Goal: Task Accomplishment & Management: Manage account settings

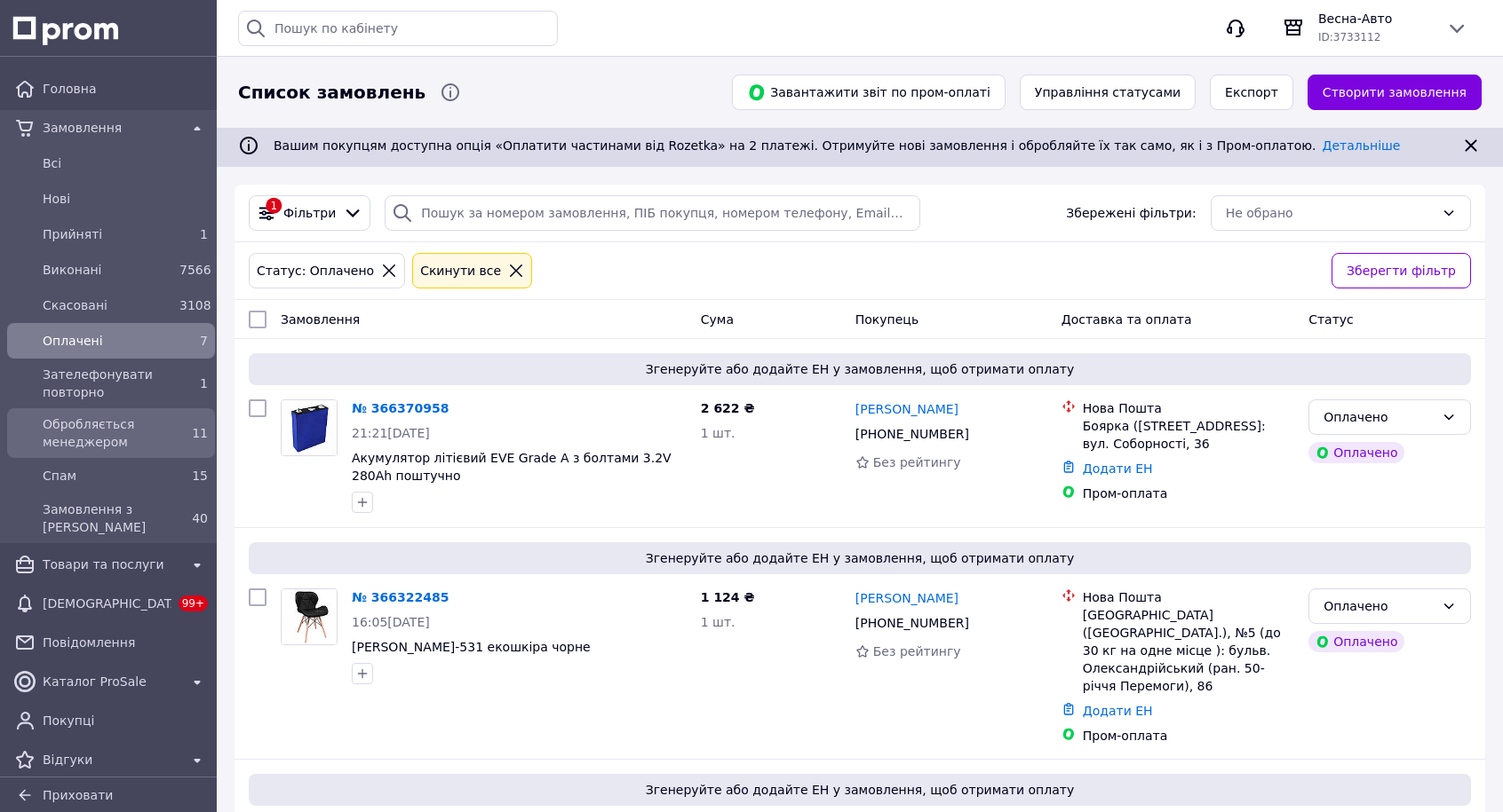
click at [181, 435] on div "11" at bounding box center [194, 432] width 29 height 18
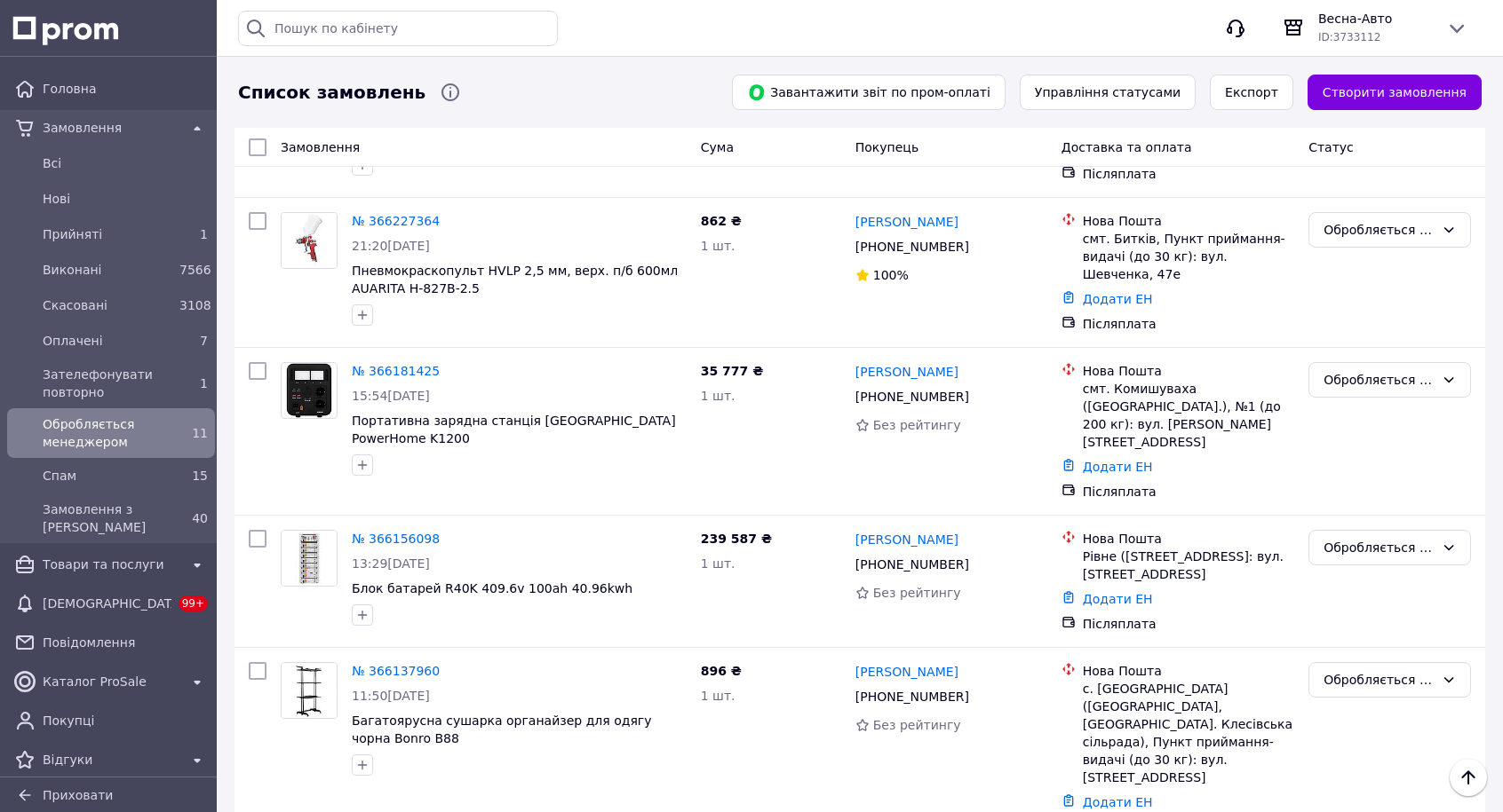
scroll to position [1006, 0]
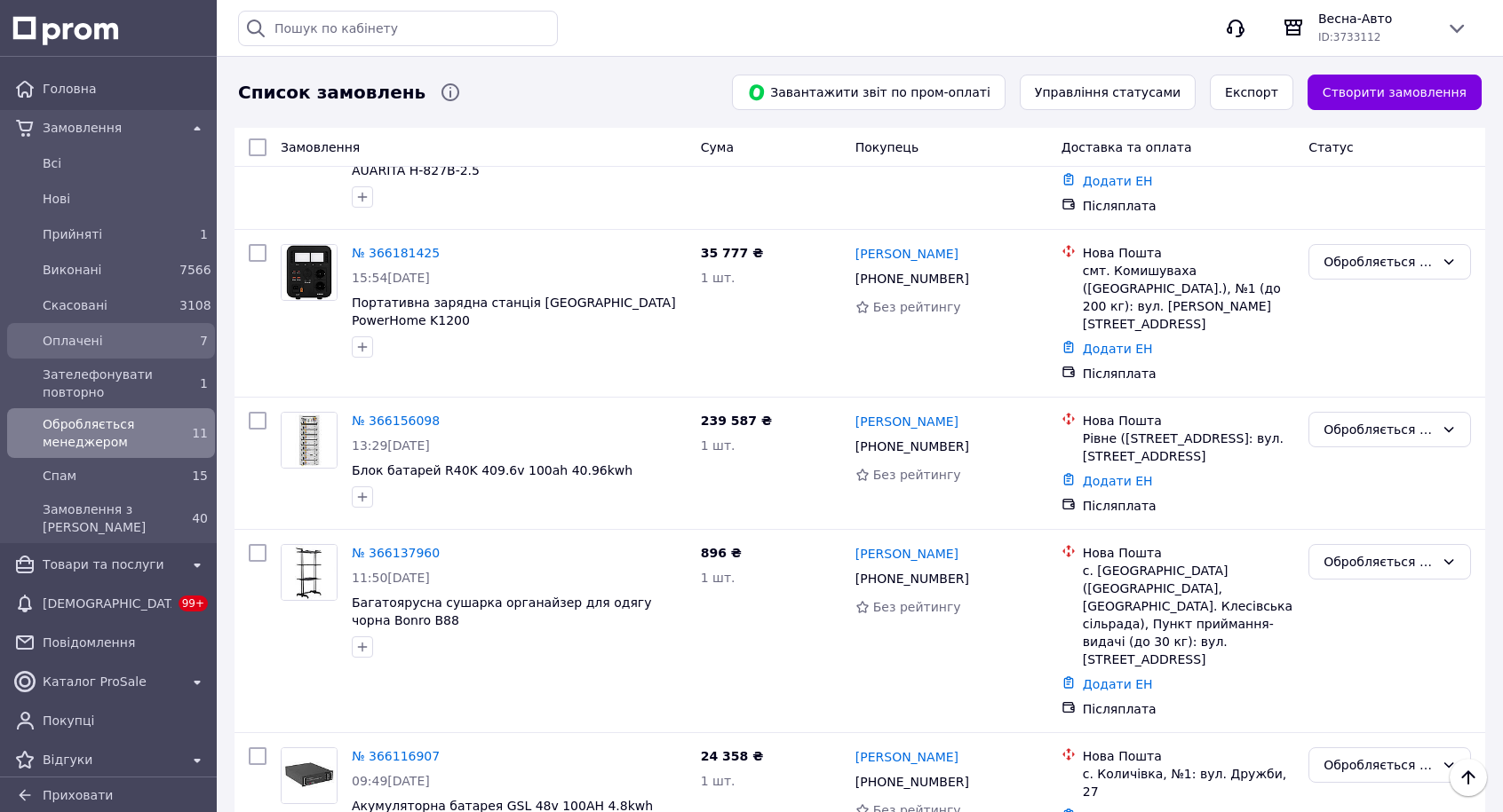
click at [128, 354] on div "Оплачені 7" at bounding box center [112, 340] width 201 height 29
